Goal: Transaction & Acquisition: Purchase product/service

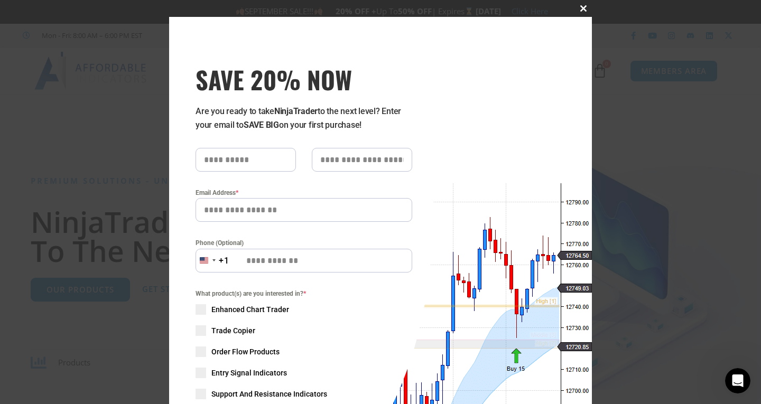
click at [579, 5] on span at bounding box center [583, 8] width 17 height 6
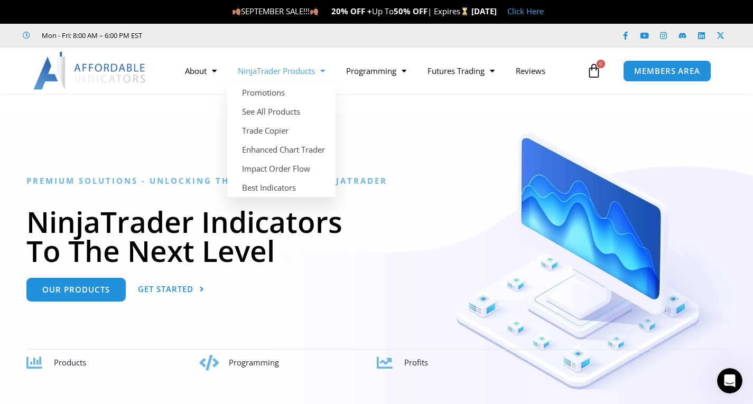
click at [325, 69] on span "Menu" at bounding box center [320, 71] width 10 height 18
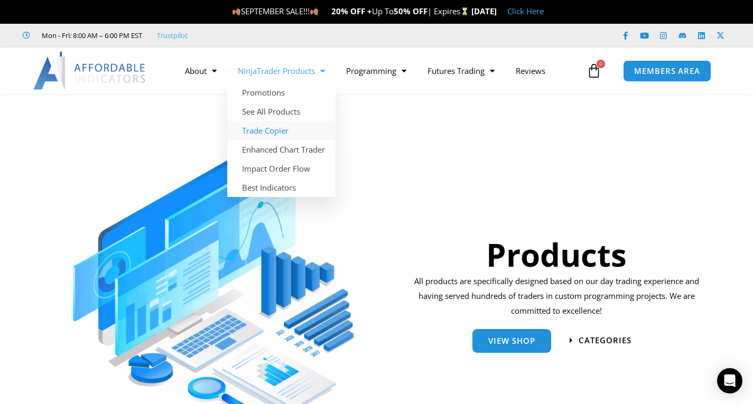
click at [269, 130] on link "Trade Copier" at bounding box center [281, 130] width 108 height 19
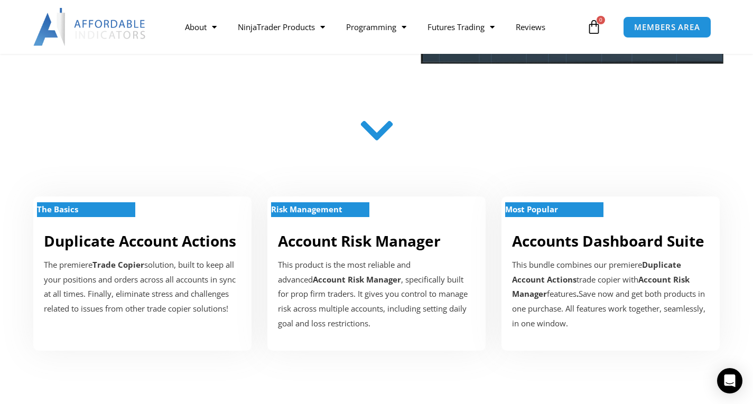
scroll to position [264, 0]
click at [381, 138] on icon at bounding box center [377, 130] width 38 height 38
click at [382, 130] on icon at bounding box center [377, 130] width 38 height 38
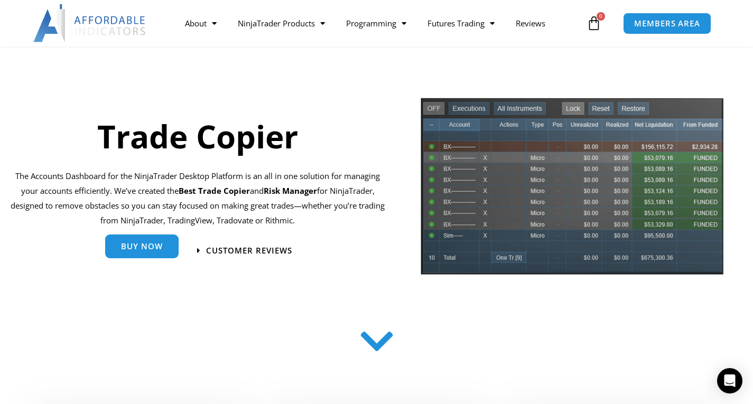
click at [150, 250] on span "Buy Now" at bounding box center [142, 246] width 42 height 8
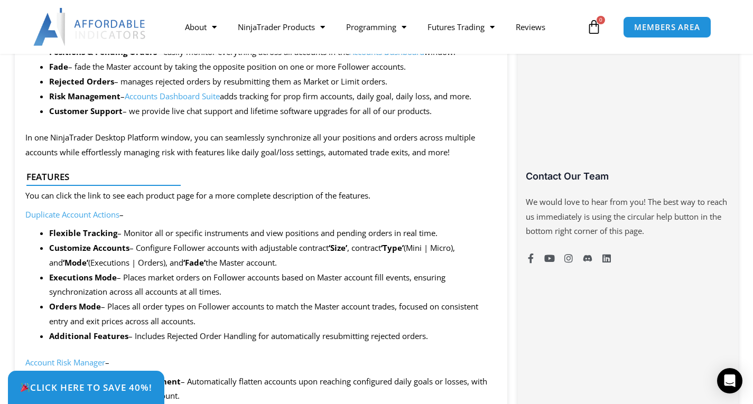
scroll to position [687, 0]
